Goal: Task Accomplishment & Management: Manage account settings

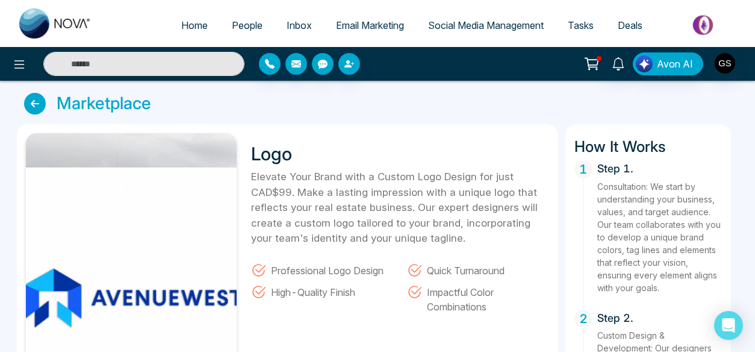
scroll to position [352, 0]
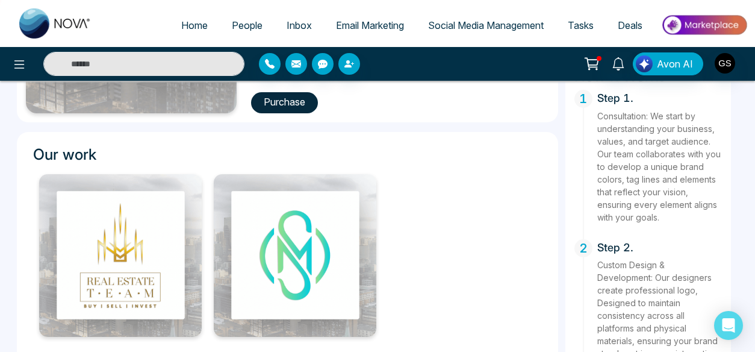
click at [709, 28] on img at bounding box center [704, 24] width 87 height 27
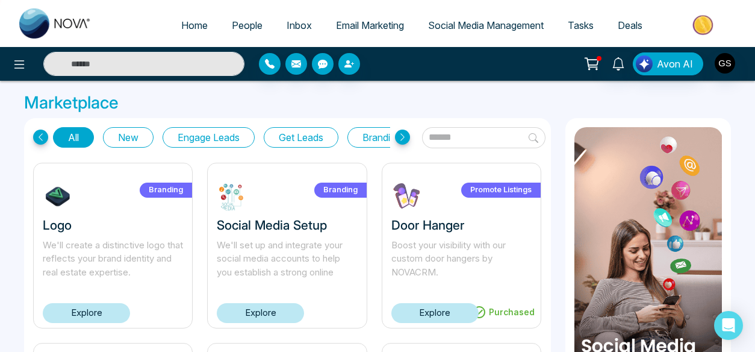
drag, startPoint x: 755, startPoint y: 85, endPoint x: 755, endPoint y: 92, distance: 7.2
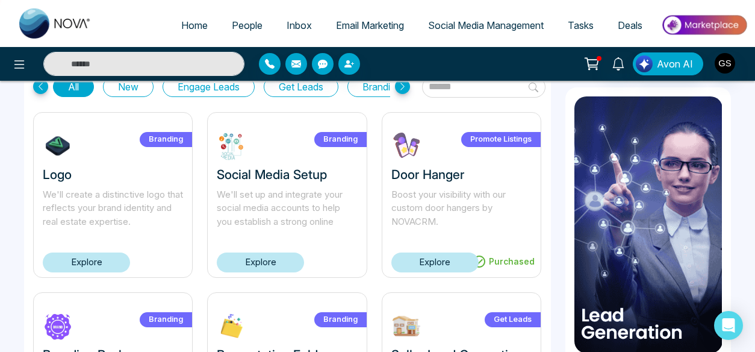
scroll to position [64, 0]
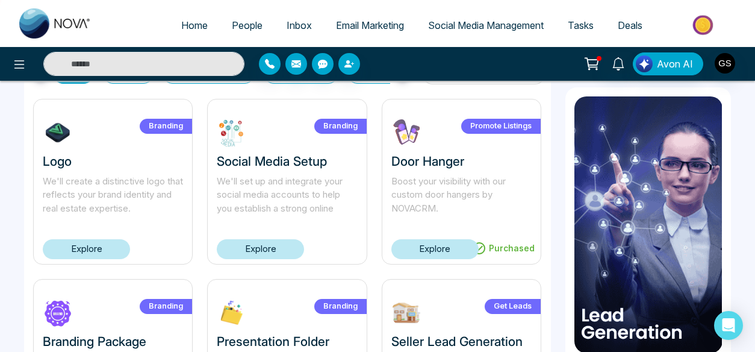
click at [99, 248] on link "Explore" at bounding box center [86, 249] width 87 height 20
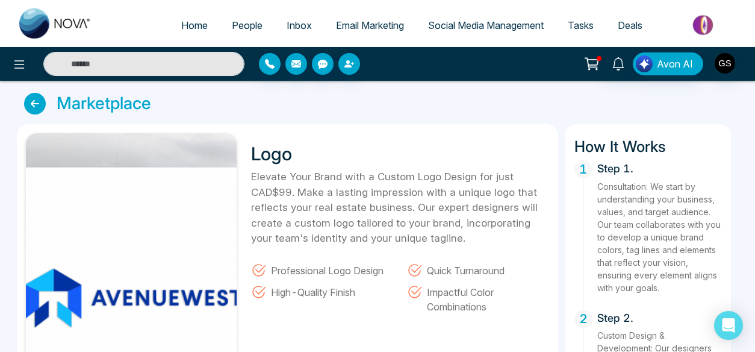
click at [37, 102] on icon at bounding box center [35, 104] width 22 height 22
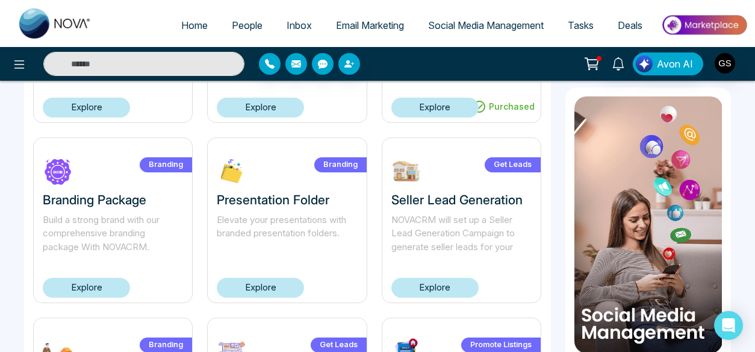
scroll to position [207, 0]
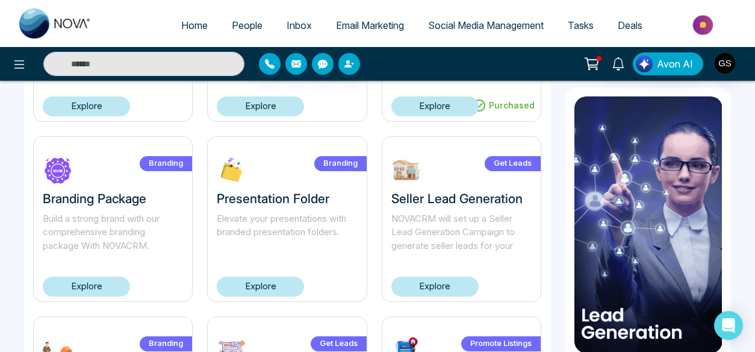
click at [269, 282] on link "Explore" at bounding box center [260, 286] width 87 height 20
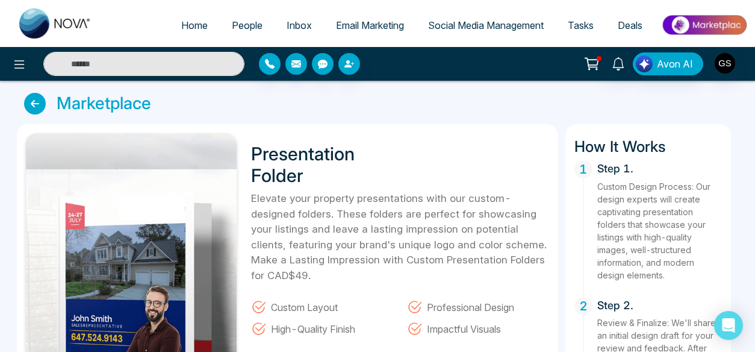
click at [33, 104] on icon at bounding box center [35, 104] width 22 height 22
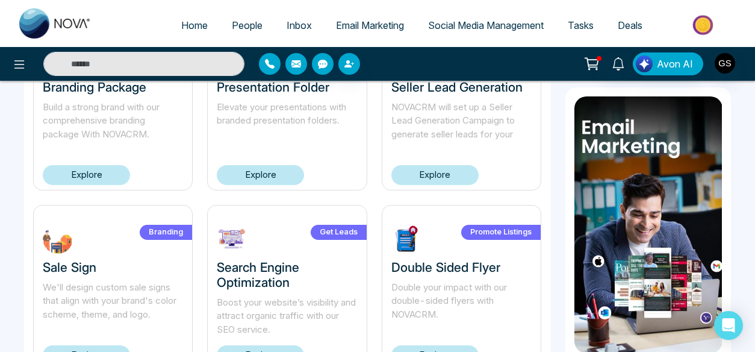
scroll to position [325, 0]
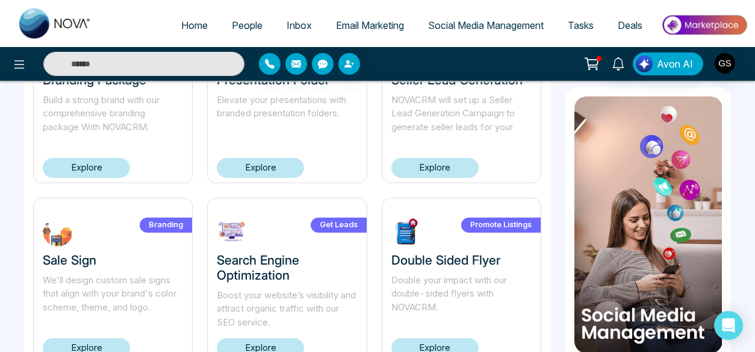
click at [447, 342] on link "Explore" at bounding box center [434, 348] width 87 height 20
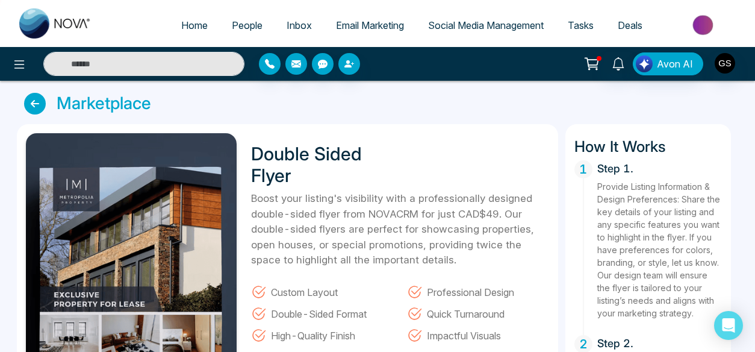
click at [31, 108] on icon at bounding box center [35, 104] width 22 height 22
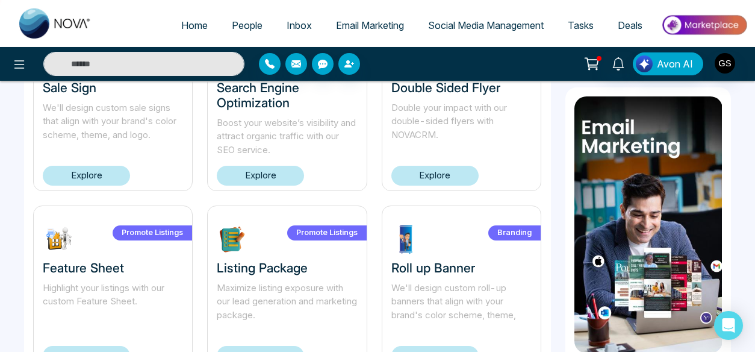
scroll to position [546, 0]
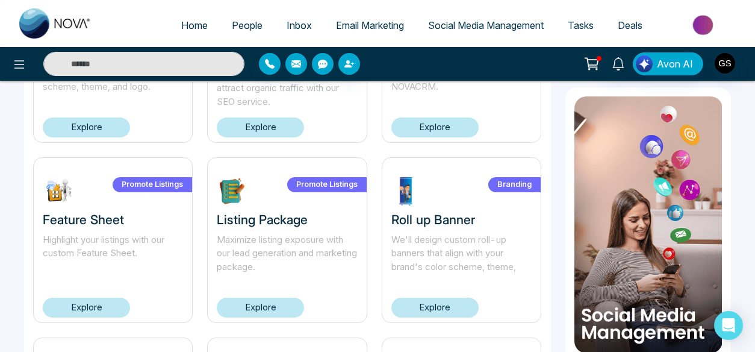
click at [446, 305] on link "Explore" at bounding box center [434, 308] width 87 height 20
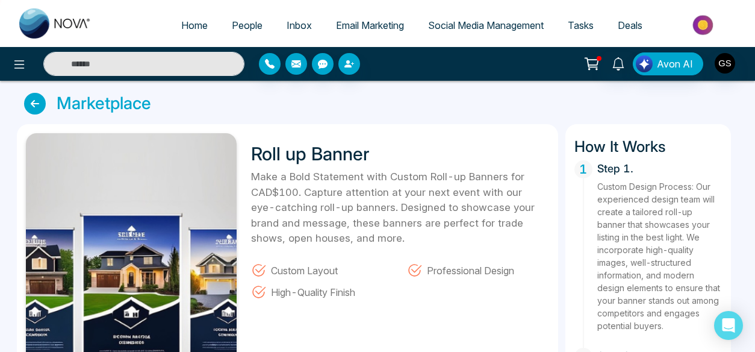
click at [38, 105] on icon at bounding box center [35, 104] width 22 height 22
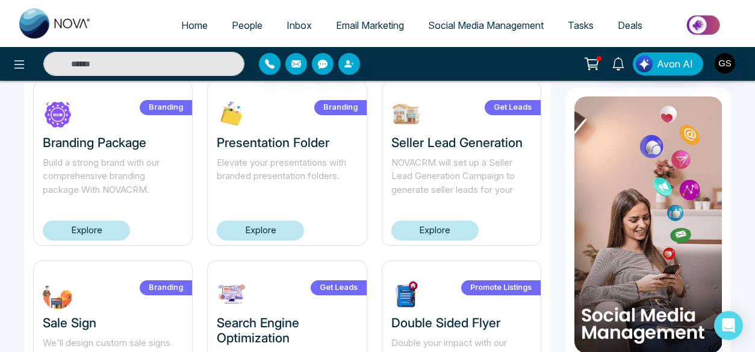
scroll to position [269, 0]
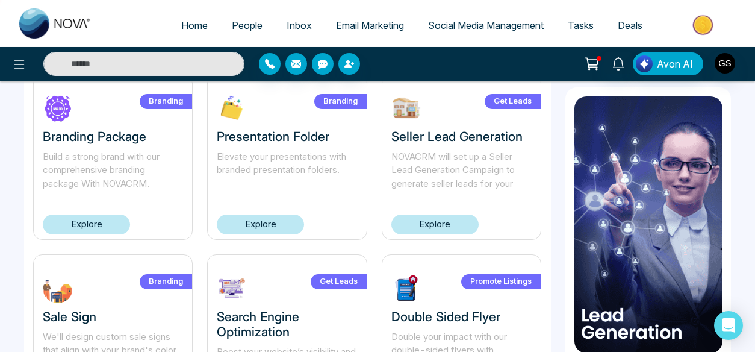
click at [263, 220] on link "Explore" at bounding box center [260, 224] width 87 height 20
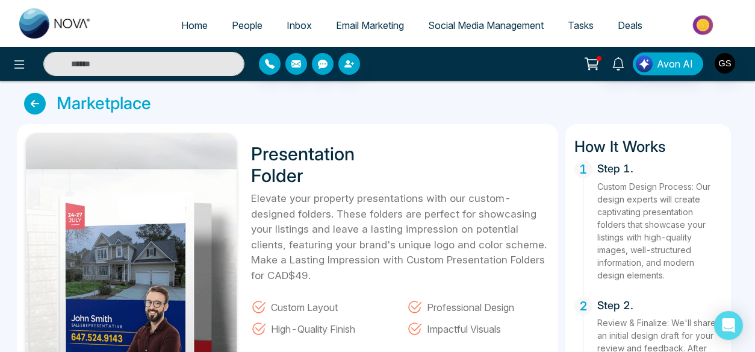
click at [36, 102] on icon at bounding box center [35, 104] width 22 height 22
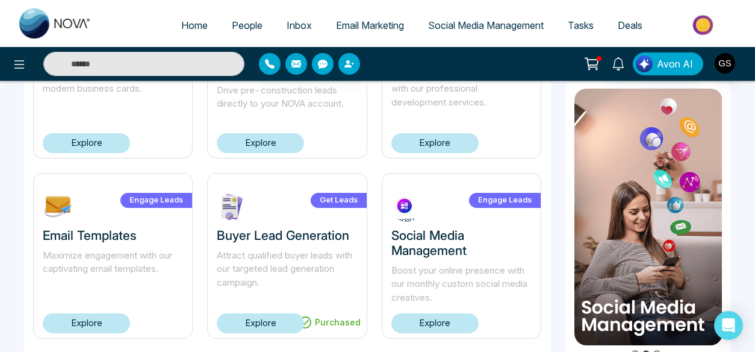
scroll to position [893, 0]
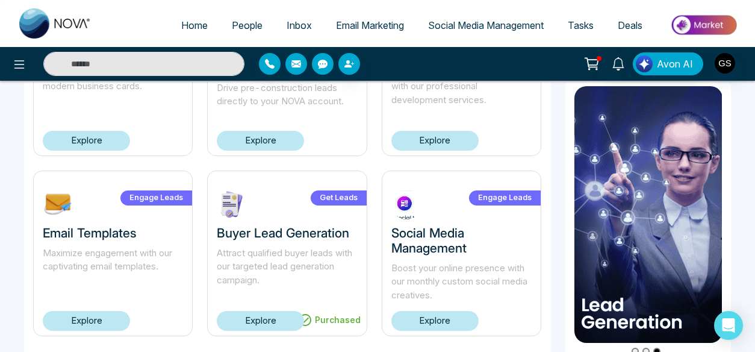
click at [95, 317] on link "Explore" at bounding box center [86, 321] width 87 height 20
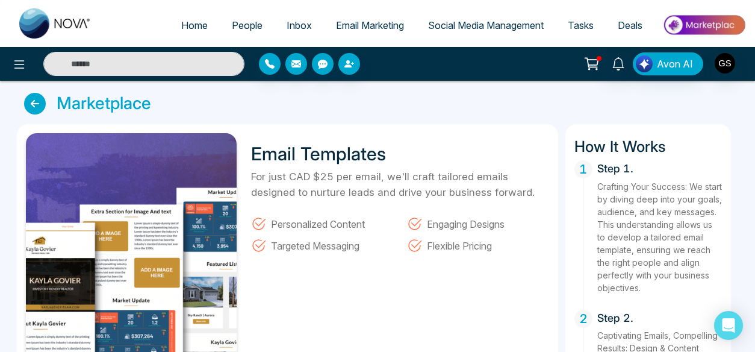
click at [582, 21] on span "Tasks" at bounding box center [581, 25] width 26 height 12
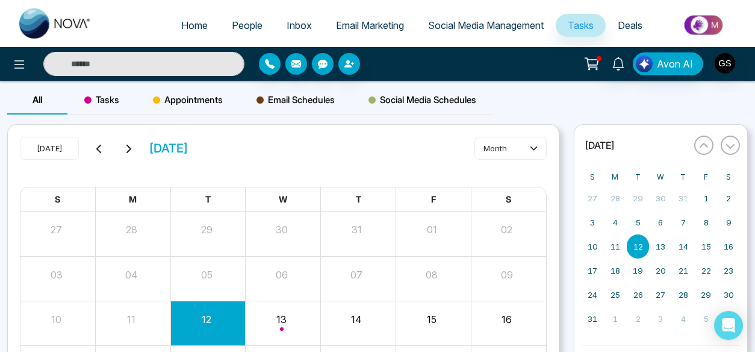
scroll to position [7, 0]
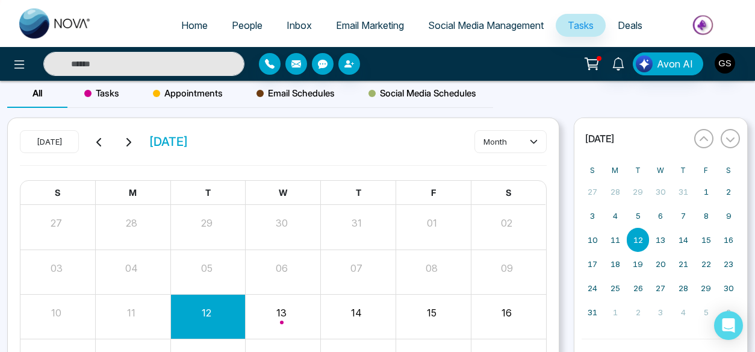
click at [632, 25] on span "Deals" at bounding box center [630, 25] width 25 height 12
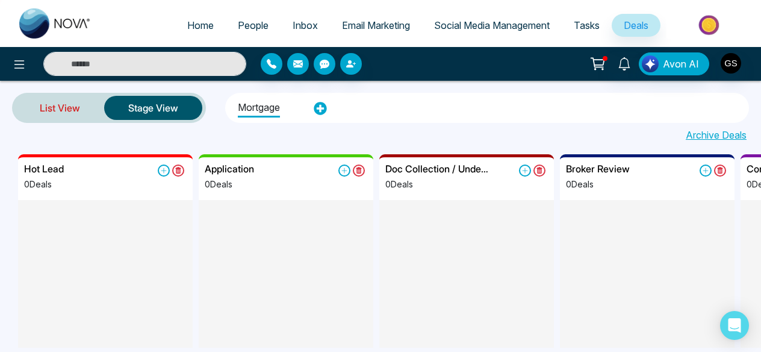
click at [58, 111] on link "List View" at bounding box center [60, 107] width 89 height 29
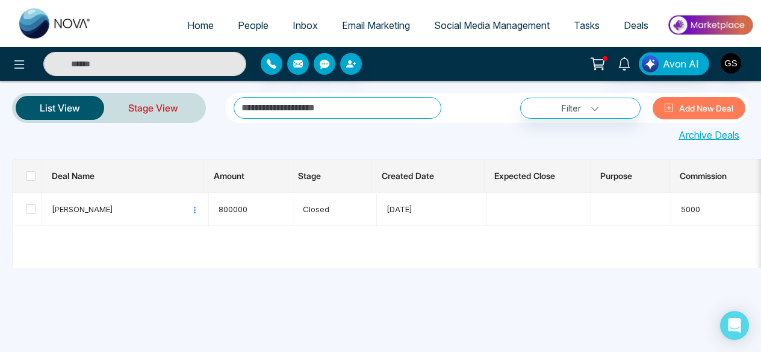
click at [160, 108] on link "Stage View" at bounding box center [153, 107] width 98 height 29
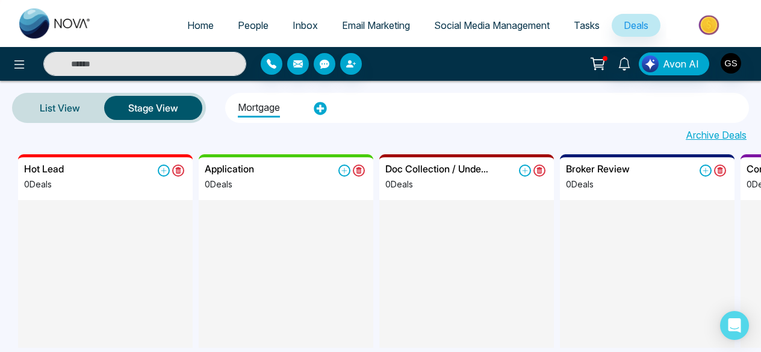
click at [260, 109] on li "Mortgage" at bounding box center [259, 106] width 42 height 22
click at [320, 108] on icon at bounding box center [320, 108] width 13 height 13
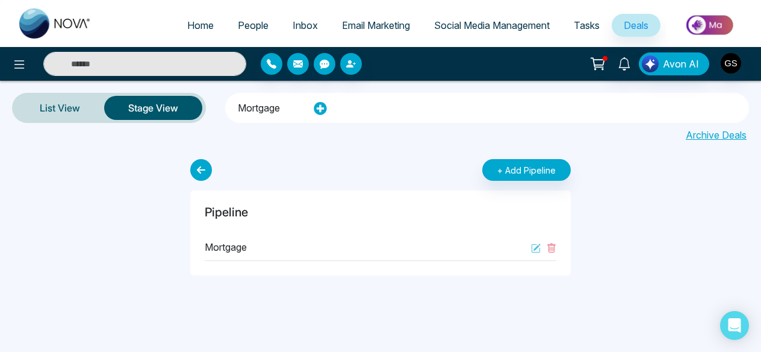
click at [285, 252] on div "Mortgage" at bounding box center [381, 247] width 352 height 27
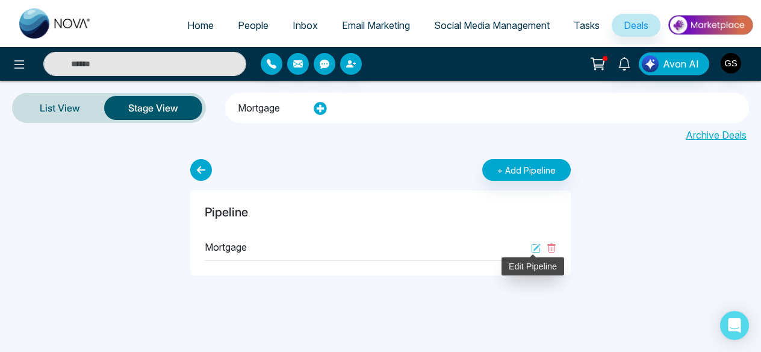
click at [534, 248] on icon at bounding box center [536, 248] width 10 height 10
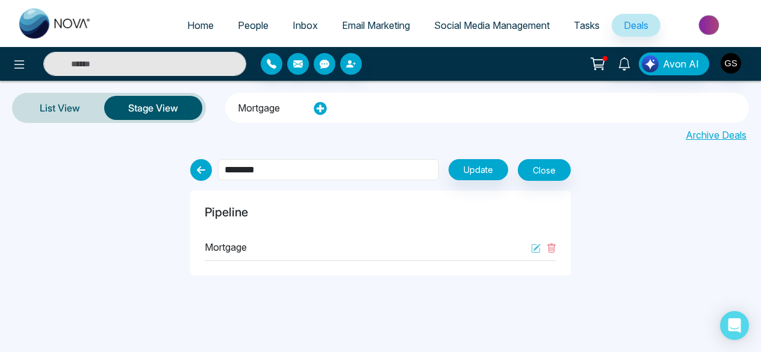
click at [340, 164] on input "********" at bounding box center [328, 169] width 221 height 21
click at [284, 252] on div "Mortgage" at bounding box center [381, 247] width 352 height 27
click at [293, 167] on input "********" at bounding box center [328, 169] width 221 height 21
click at [199, 167] on icon at bounding box center [201, 170] width 22 height 22
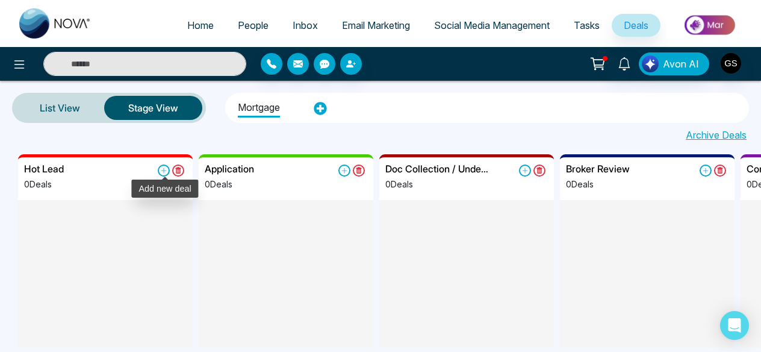
click at [167, 172] on icon at bounding box center [164, 170] width 12 height 12
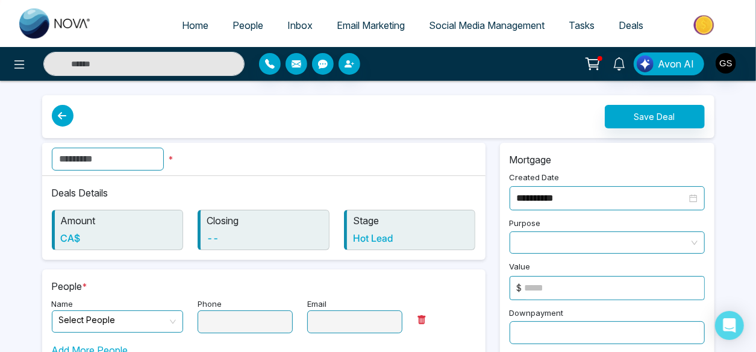
click at [153, 157] on input "text" at bounding box center [108, 159] width 112 height 23
type input "*****"
click at [110, 240] on h6 "CA$" at bounding box center [119, 237] width 116 height 11
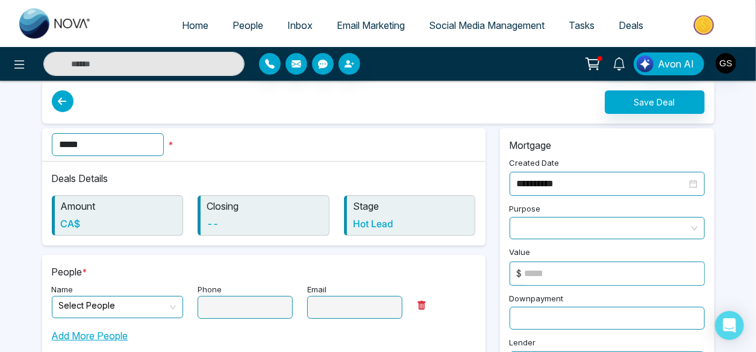
scroll to position [28, 0]
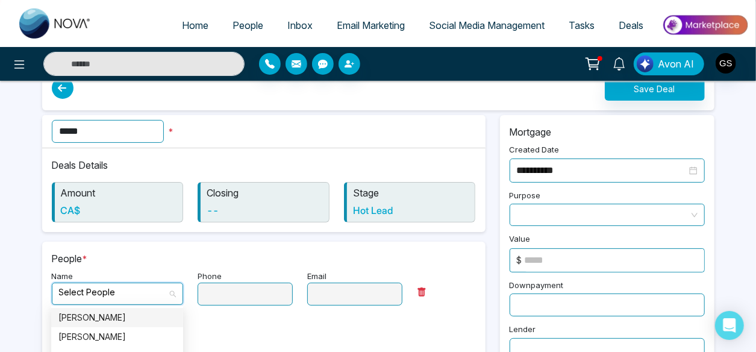
click at [146, 290] on input "search" at bounding box center [113, 292] width 109 height 18
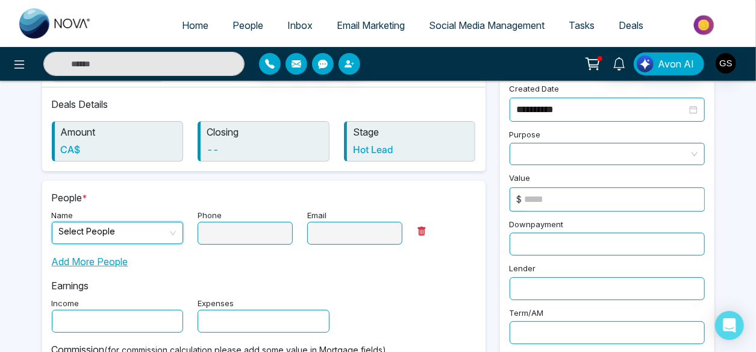
scroll to position [94, 0]
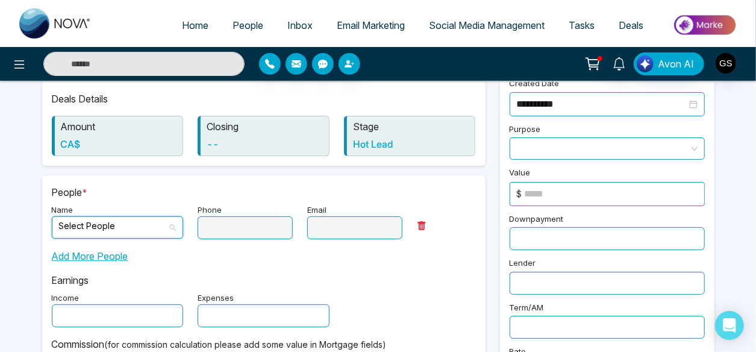
click at [142, 228] on input "search" at bounding box center [113, 226] width 109 height 18
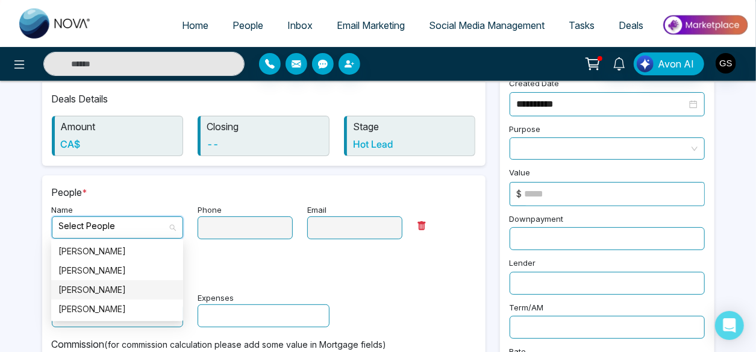
click at [104, 287] on div "[PERSON_NAME]" at bounding box center [116, 289] width 117 height 13
type input "**********"
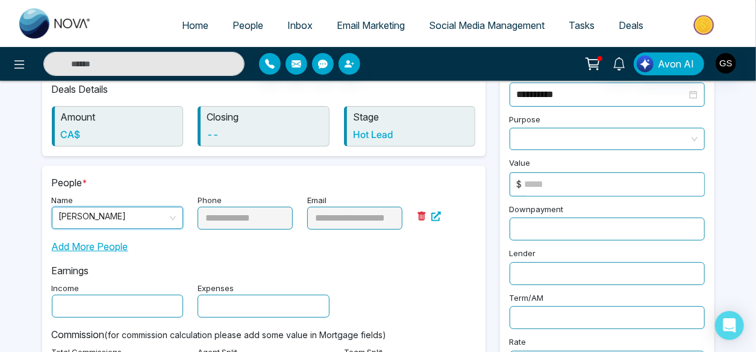
scroll to position [61, 0]
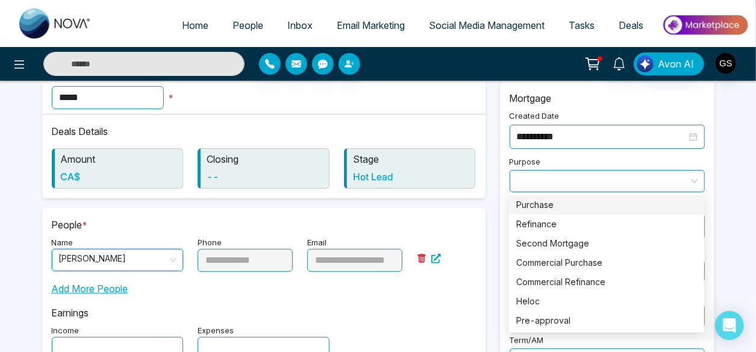
click at [529, 181] on span at bounding box center [607, 180] width 181 height 21
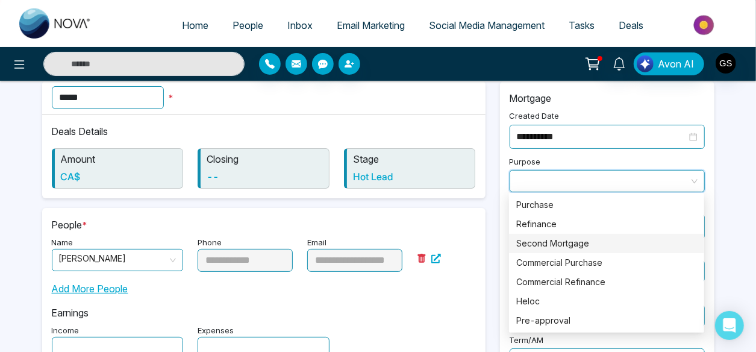
click at [537, 241] on div "Second Mortgage" at bounding box center [606, 243] width 181 height 13
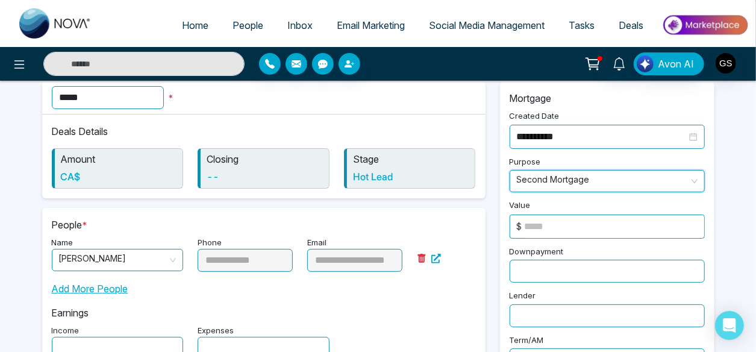
click at [594, 231] on input at bounding box center [614, 226] width 179 height 23
type input "******"
click at [576, 273] on input "text" at bounding box center [607, 271] width 195 height 23
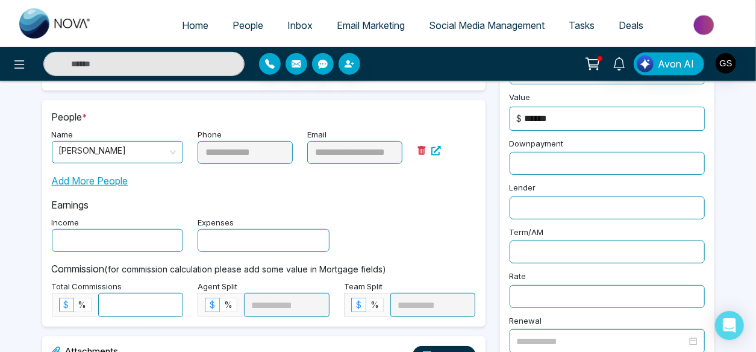
scroll to position [158, 0]
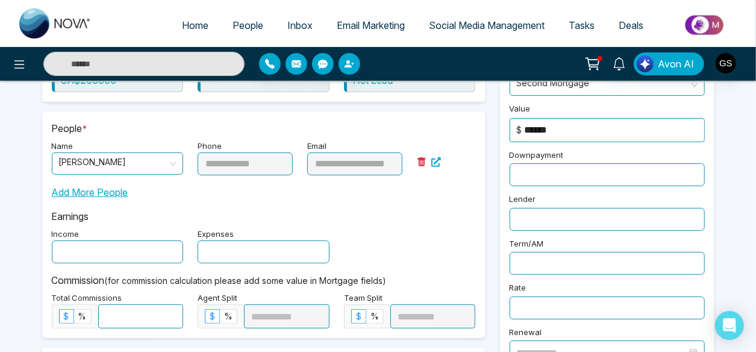
click at [526, 208] on input "text" at bounding box center [607, 219] width 195 height 23
type input "**"
click at [540, 259] on input "text" at bounding box center [607, 263] width 195 height 23
type input "*"
click at [550, 303] on input "text" at bounding box center [607, 307] width 195 height 23
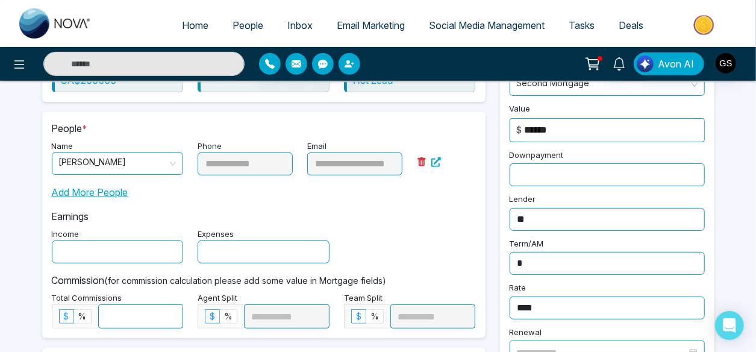
type input "****"
drag, startPoint x: 754, startPoint y: 227, endPoint x: 761, endPoint y: 228, distance: 6.7
click at [755, 194] on html "**********" at bounding box center [378, 18] width 756 height 352
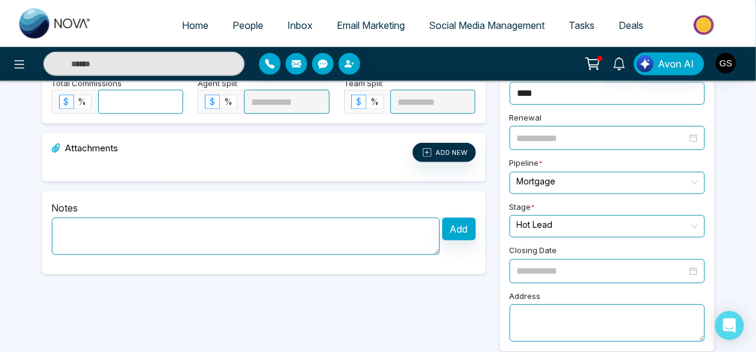
scroll to position [374, 0]
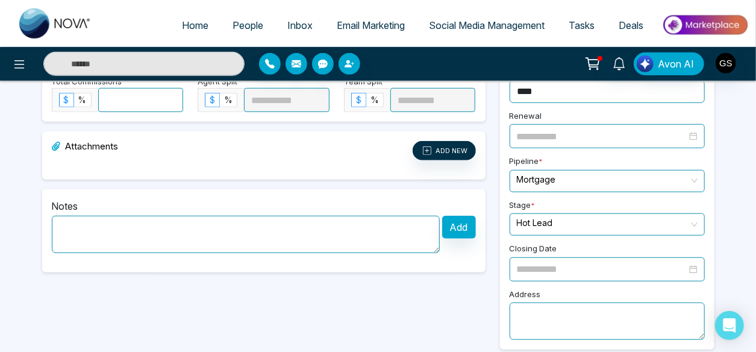
click at [533, 311] on textarea at bounding box center [607, 320] width 195 height 37
type textarea "**********"
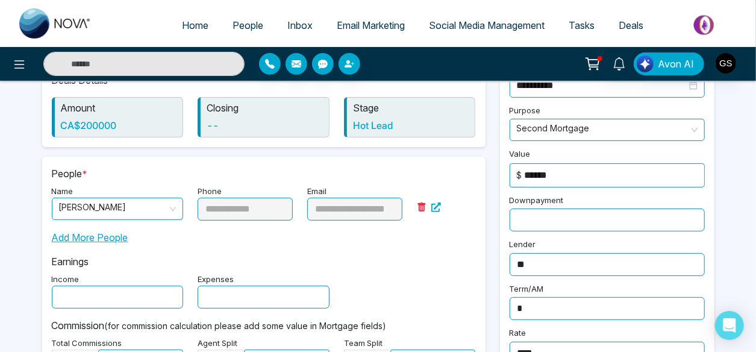
scroll to position [0, 0]
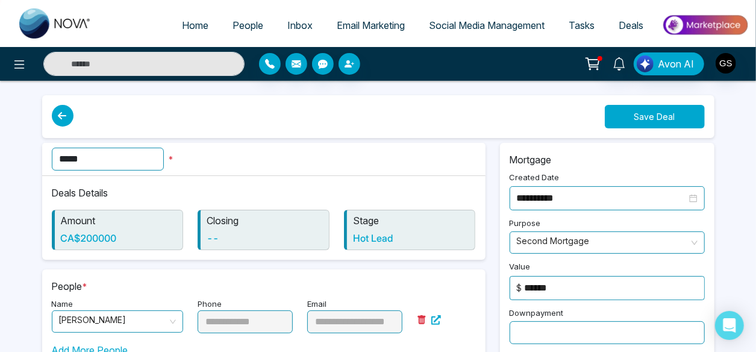
click at [669, 113] on button "Save Deal" at bounding box center [655, 116] width 100 height 23
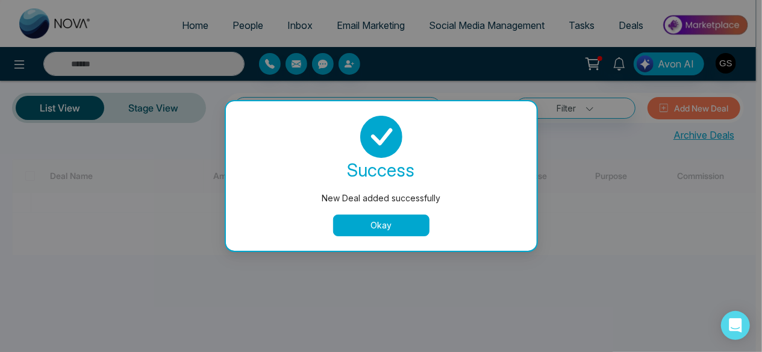
click at [403, 225] on button "Okay" at bounding box center [381, 225] width 96 height 22
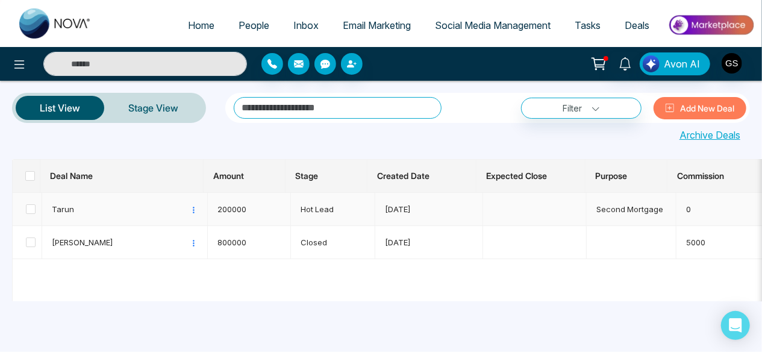
click at [375, 224] on td "[DATE]" at bounding box center [429, 209] width 108 height 33
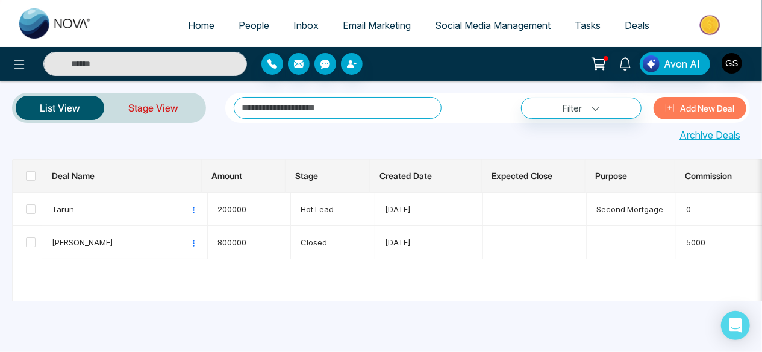
click at [159, 113] on link "Stage View" at bounding box center [153, 107] width 98 height 29
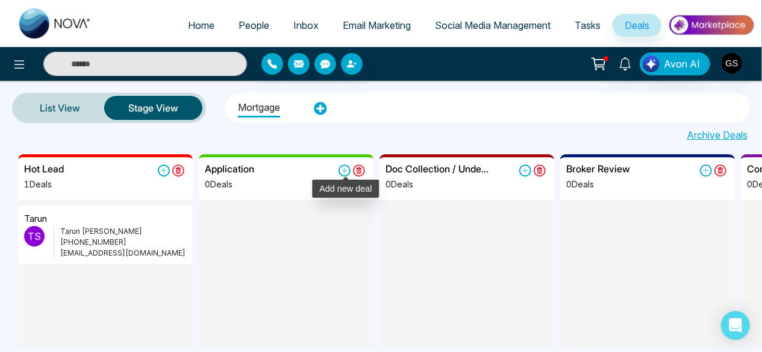
click at [351, 172] on icon at bounding box center [344, 170] width 12 height 12
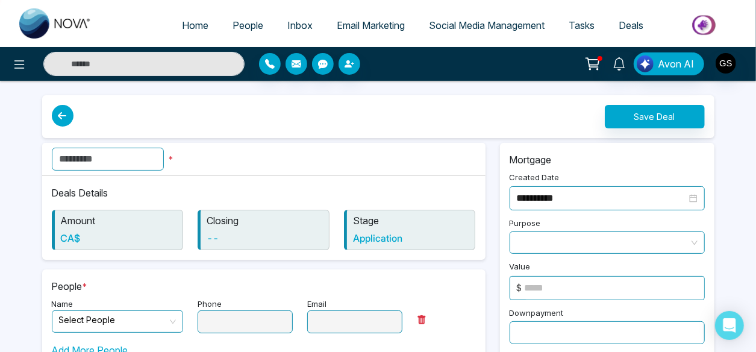
click at [151, 160] on input "text" at bounding box center [108, 159] width 112 height 23
type input "*"
type input "*****"
click at [64, 120] on icon at bounding box center [63, 116] width 22 height 22
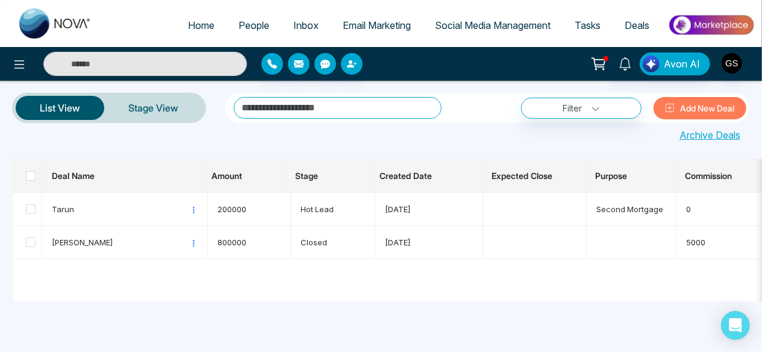
click at [326, 113] on input "text" at bounding box center [338, 108] width 208 height 22
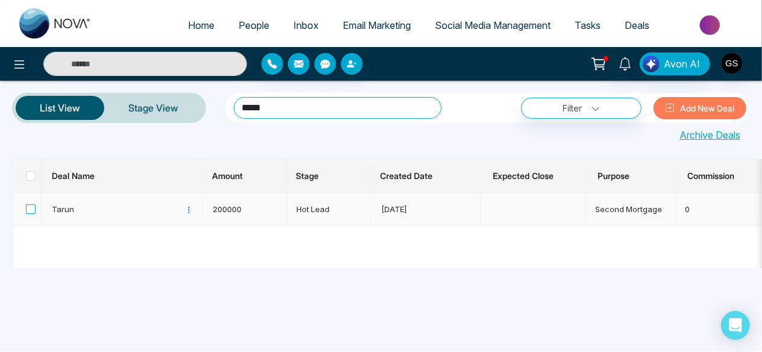
type input "*****"
click at [28, 209] on span at bounding box center [31, 209] width 10 height 10
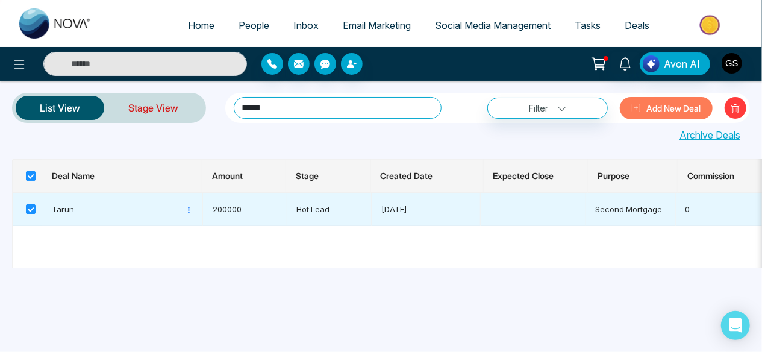
click at [149, 105] on link "Stage View" at bounding box center [153, 107] width 98 height 29
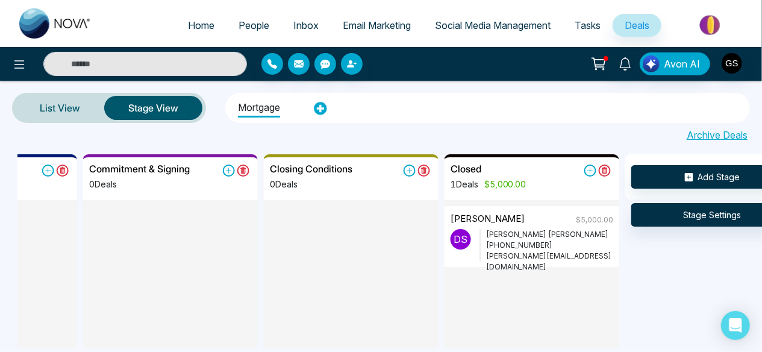
scroll to position [0, 643]
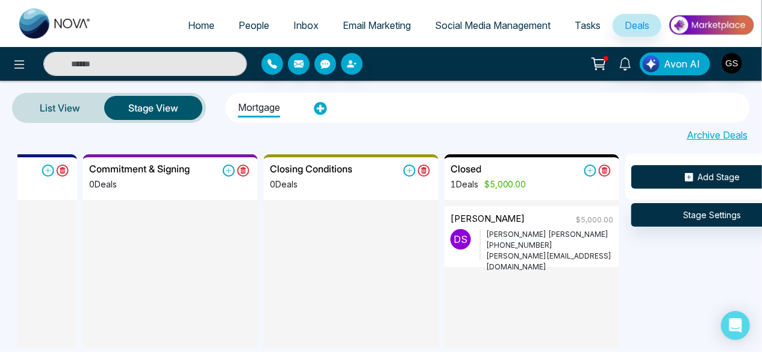
click at [713, 173] on button "Add Stage" at bounding box center [712, 176] width 163 height 23
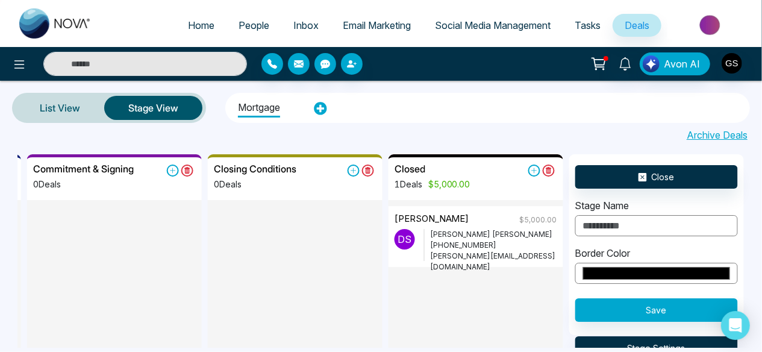
scroll to position [0, 731]
type input "**********"
click at [658, 273] on input "*******" at bounding box center [656, 273] width 163 height 21
